Goal: Information Seeking & Learning: Find specific fact

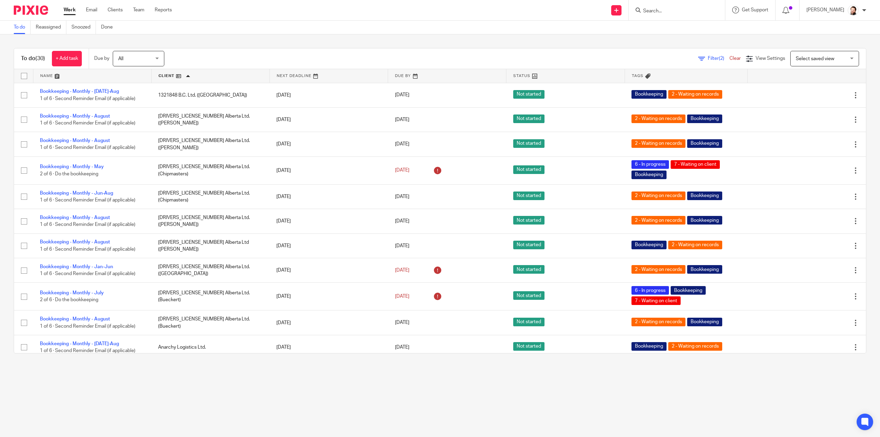
click at [696, 11] on input "Search" at bounding box center [673, 11] width 62 height 6
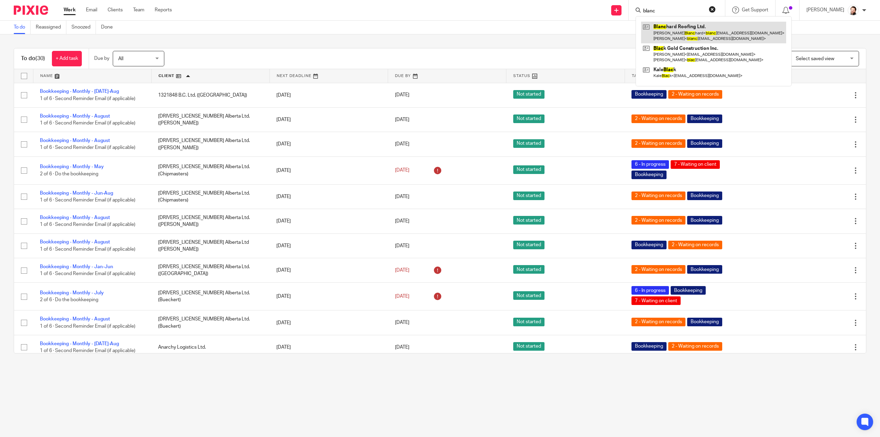
type input "blanc"
click at [691, 36] on link at bounding box center [713, 32] width 145 height 21
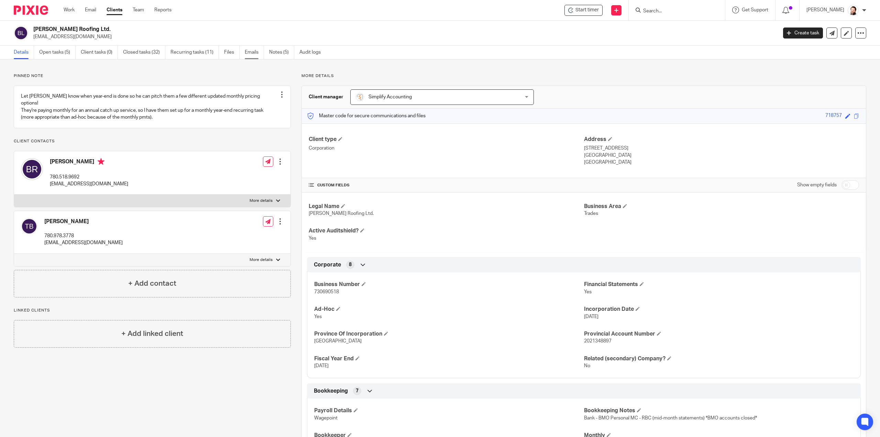
click at [247, 51] on link "Emails" at bounding box center [254, 52] width 19 height 13
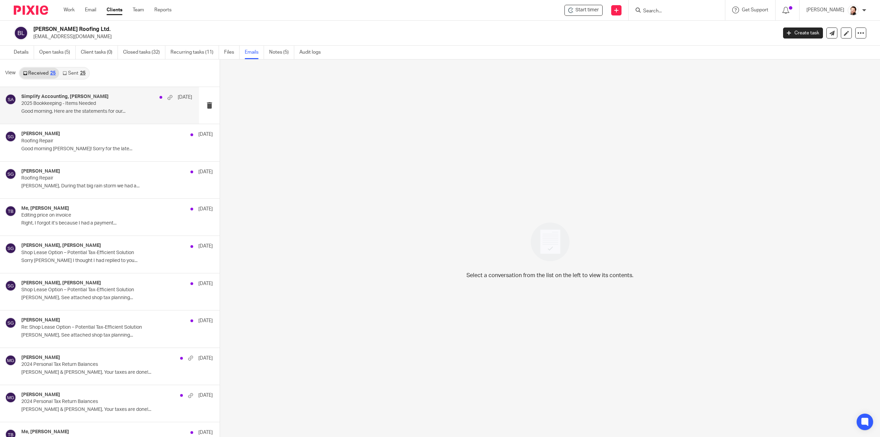
click at [67, 99] on div "Simplify Accounting, [PERSON_NAME] [DATE]" at bounding box center [106, 97] width 171 height 7
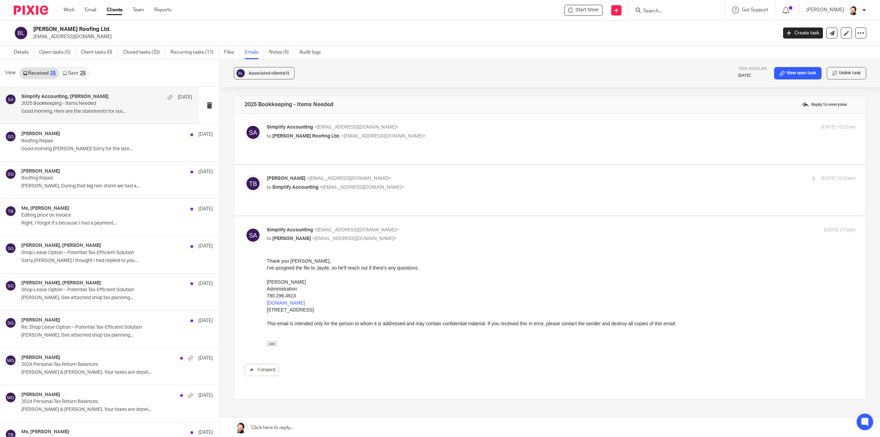
click at [272, 341] on div "[DATE][DATE] 10:40 AM [PERSON_NAME] < [EMAIL_ADDRESS][DOMAIN_NAME] > wrote: Goo…" at bounding box center [561, 345] width 589 height 9
click at [272, 344] on icon "button" at bounding box center [271, 343] width 5 height 5
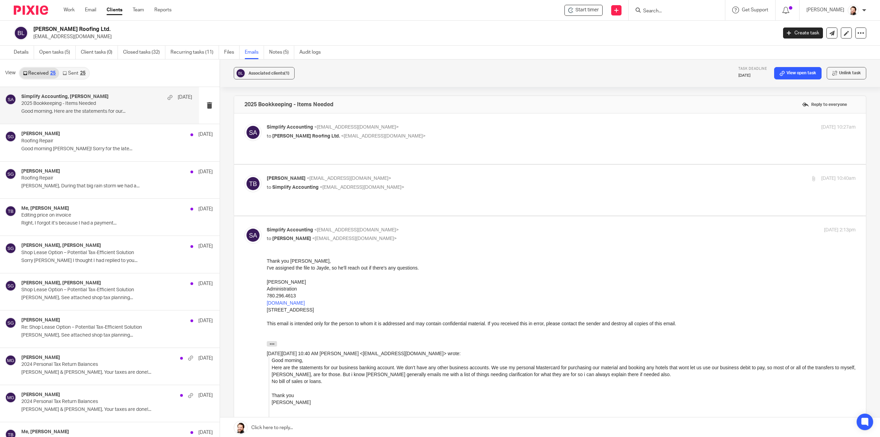
scroll to position [34, 0]
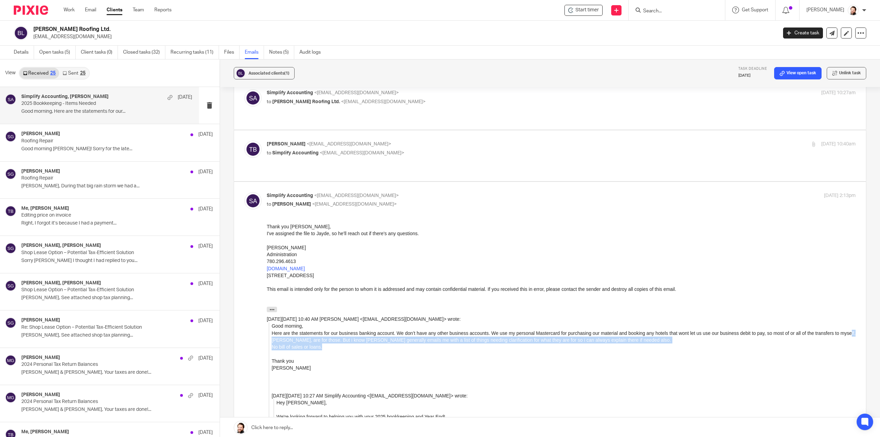
drag, startPoint x: 282, startPoint y: 340, endPoint x: 665, endPoint y: 340, distance: 383.3
click at [663, 341] on div "Here are the statements for our business banking account. We don’t have any oth…" at bounding box center [564, 336] width 584 height 14
click at [672, 338] on div "Here are the statements for our business banking account. We don’t have any oth…" at bounding box center [564, 336] width 584 height 14
drag, startPoint x: 292, startPoint y: 341, endPoint x: 293, endPoint y: 345, distance: 3.5
click at [292, 341] on div "Here are the statements for our business banking account. We don’t have any oth…" at bounding box center [564, 336] width 584 height 14
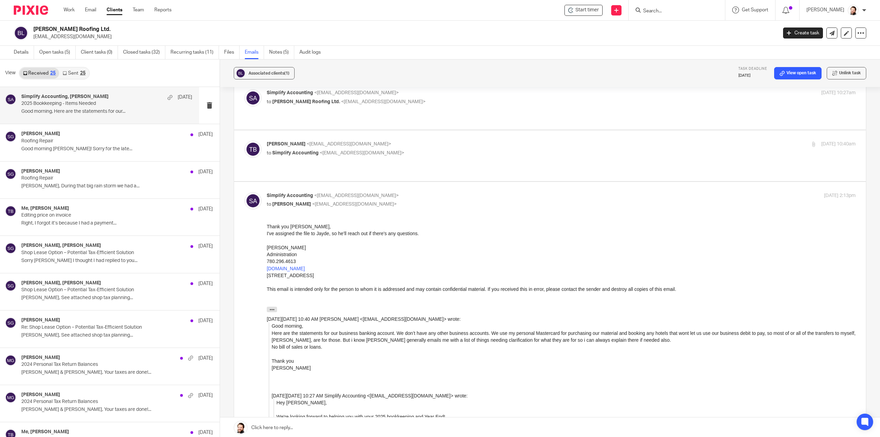
click at [291, 348] on div "No bill of sales or loans." at bounding box center [564, 346] width 584 height 7
drag, startPoint x: 312, startPoint y: 367, endPoint x: 358, endPoint y: 361, distance: 46.1
click at [313, 366] on div "[PERSON_NAME]" at bounding box center [564, 367] width 584 height 7
